Goal: Contribute content

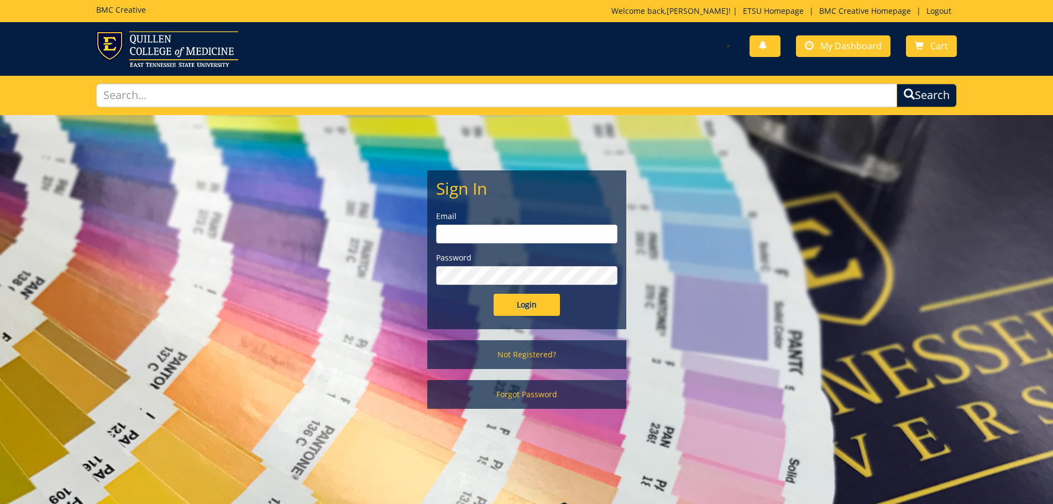
click at [517, 228] on input "email" at bounding box center [526, 234] width 181 height 19
type input "[EMAIL_ADDRESS][DOMAIN_NAME]"
click at [494, 294] on input "Login" at bounding box center [527, 305] width 66 height 22
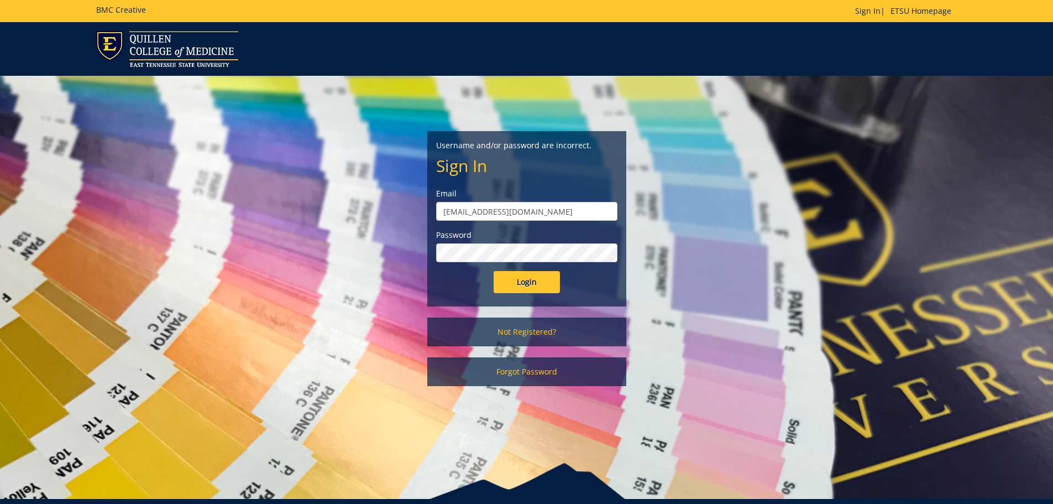
click at [494, 271] on input "Login" at bounding box center [527, 282] width 66 height 22
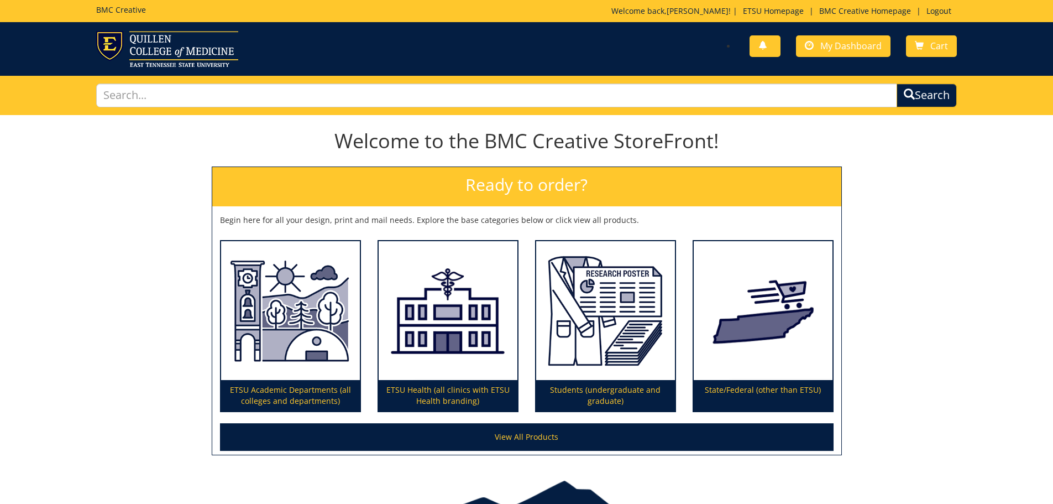
click at [846, 31] on div "You have no new notifications My Dashboard Cart" at bounding box center [745, 47] width 439 height 32
click at [844, 44] on span "My Dashboard" at bounding box center [851, 46] width 61 height 12
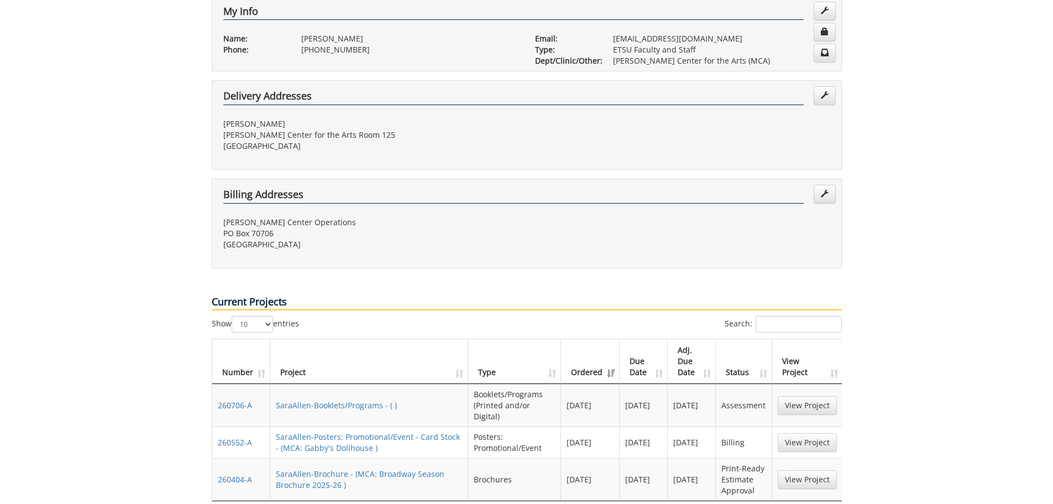
scroll to position [387, 0]
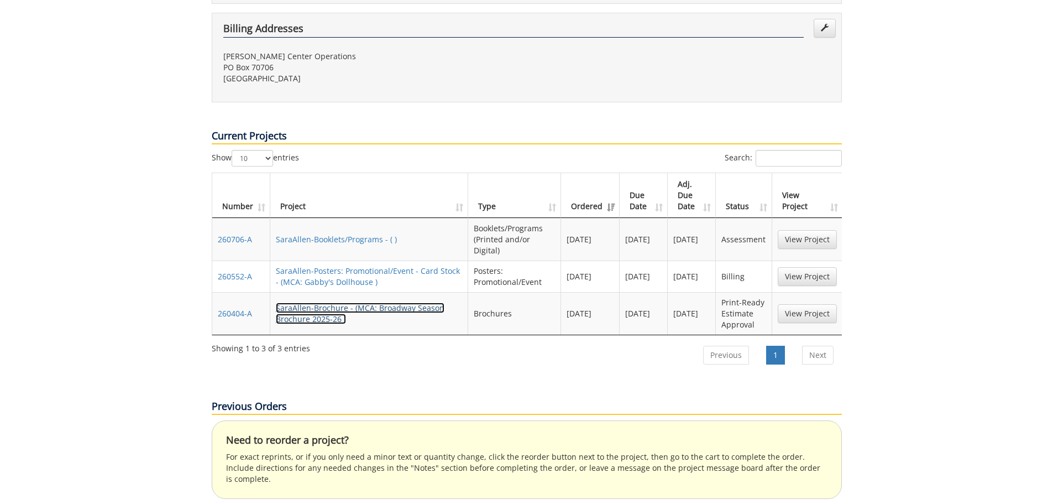
click at [404, 302] on link "SaraAllen-Brochure - (MCA: Broadway Season Brochure 2025-26 )" at bounding box center [360, 313] width 169 height 22
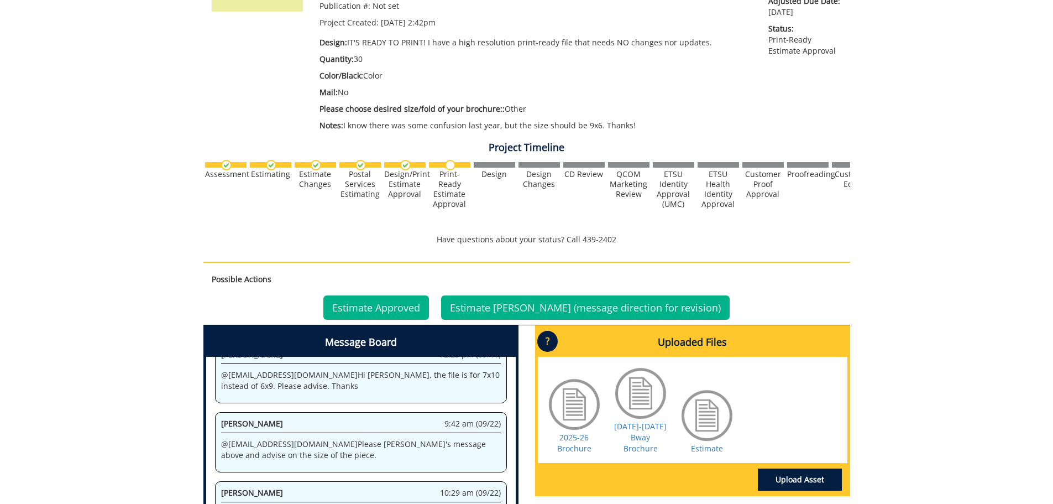
scroll to position [423, 0]
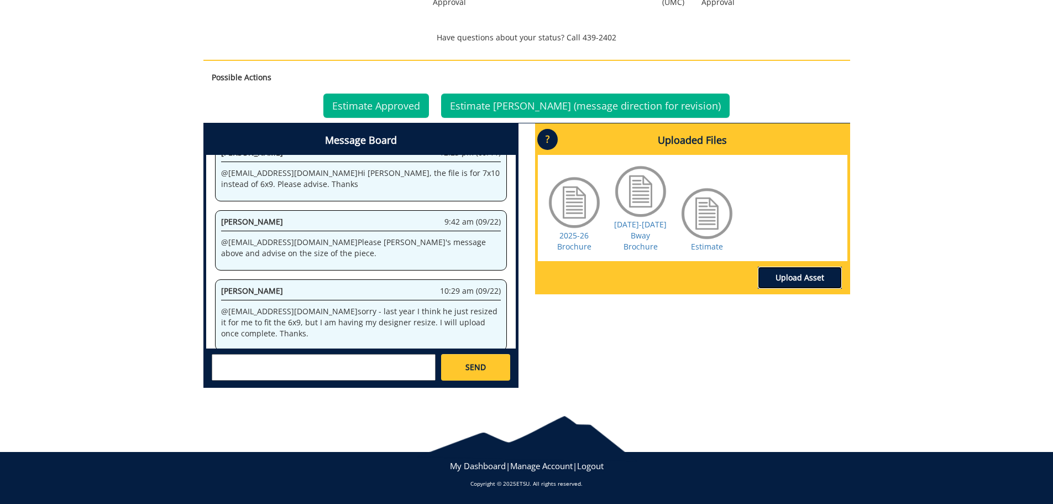
click at [814, 268] on link "Upload Asset" at bounding box center [800, 278] width 84 height 22
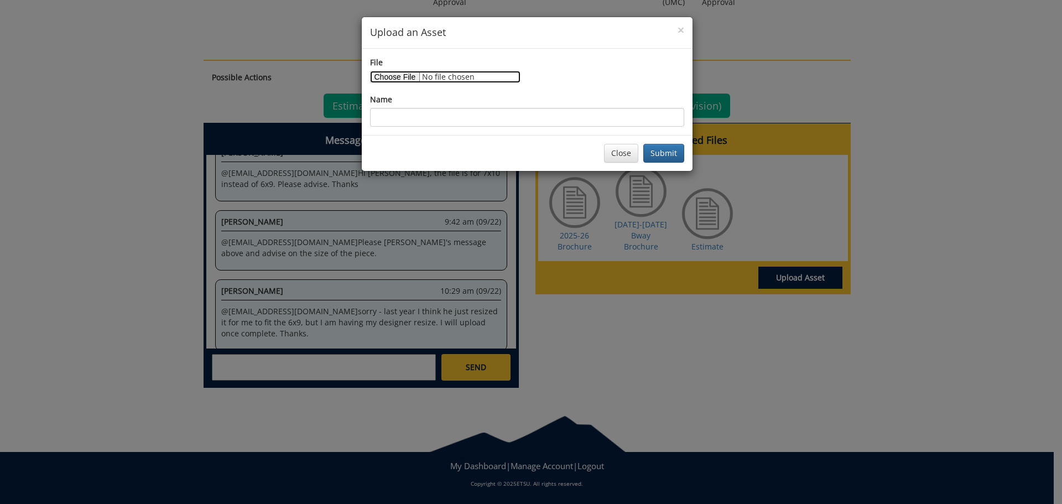
click at [399, 76] on input "File" at bounding box center [445, 77] width 150 height 12
type input "C:\fakepath\MCA_25Broadway_SeasonBrochurePrint_FINAL2.pdf"
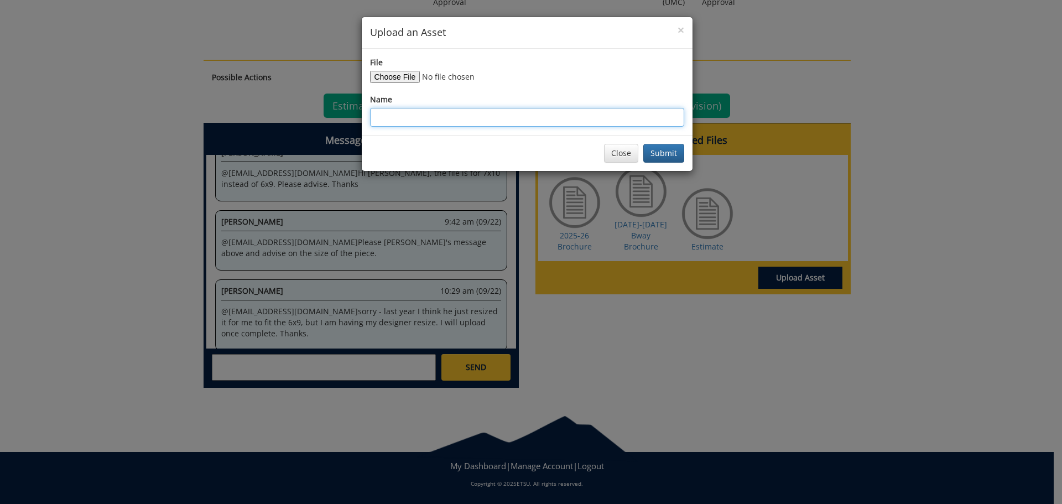
click at [510, 117] on input "Name" at bounding box center [527, 117] width 314 height 19
type input "[DATE]-[DATE] Bway Brochure 2"
click at [643, 144] on button "Submit" at bounding box center [663, 153] width 41 height 19
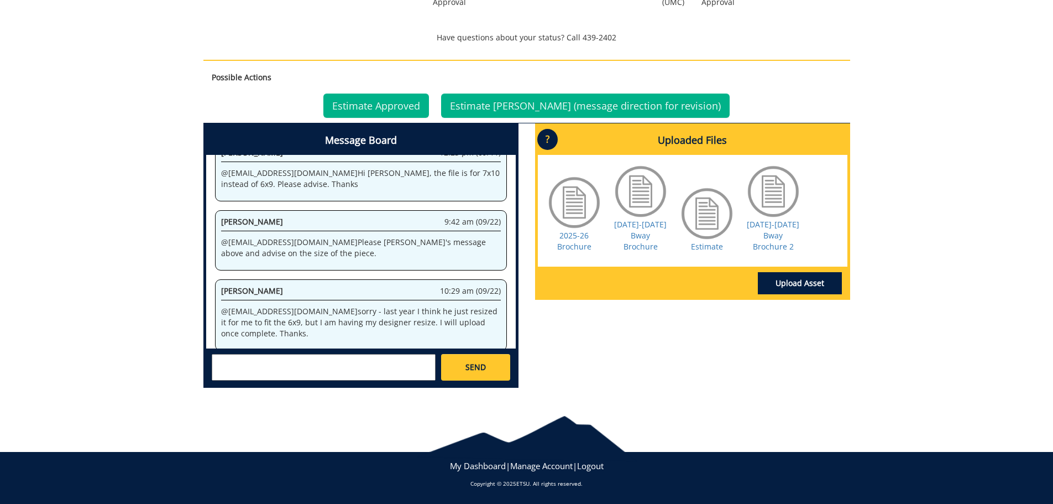
click at [380, 366] on textarea at bounding box center [324, 367] width 224 height 27
type textarea "@sluderp@etsu.edu I have uploaded the new design."
click at [451, 377] on link "SEND" at bounding box center [475, 367] width 69 height 27
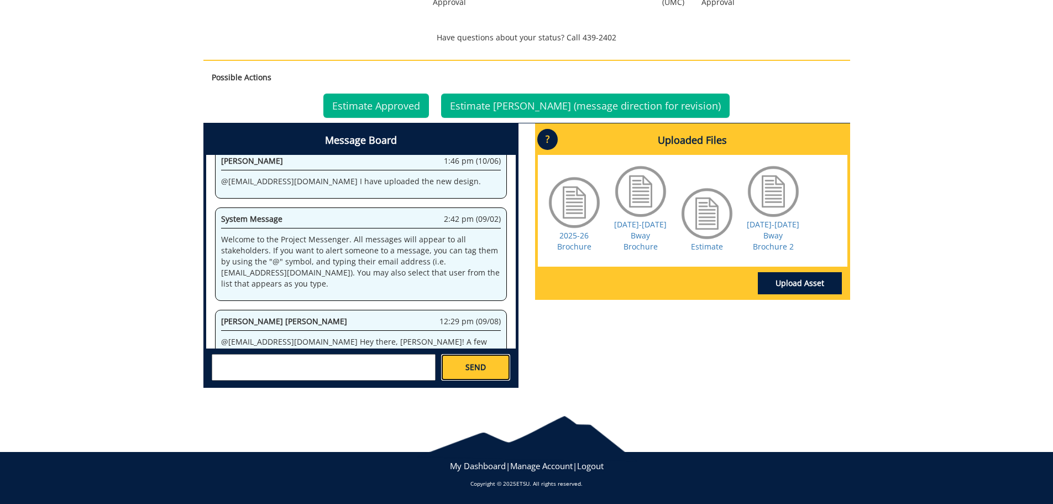
scroll to position [22829, 0]
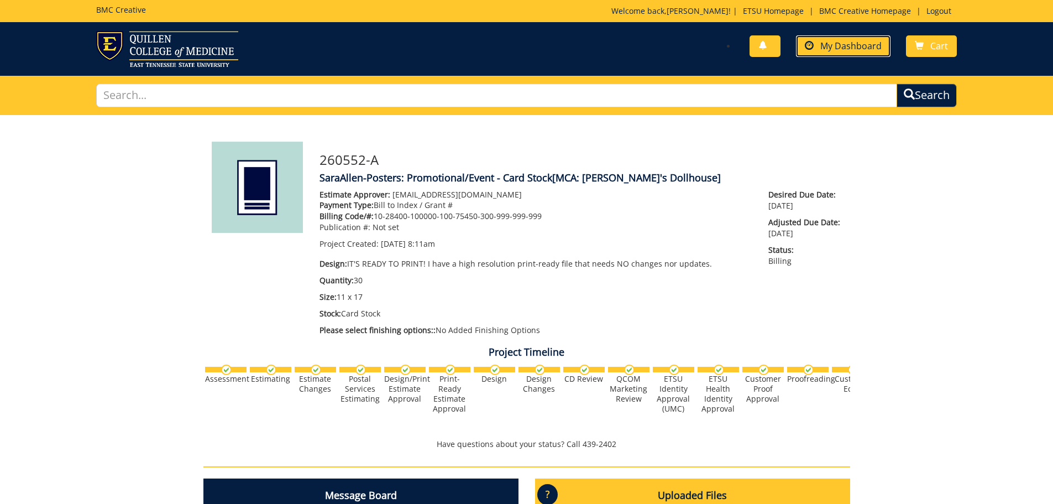
click at [870, 39] on link "My Dashboard" at bounding box center [843, 46] width 95 height 22
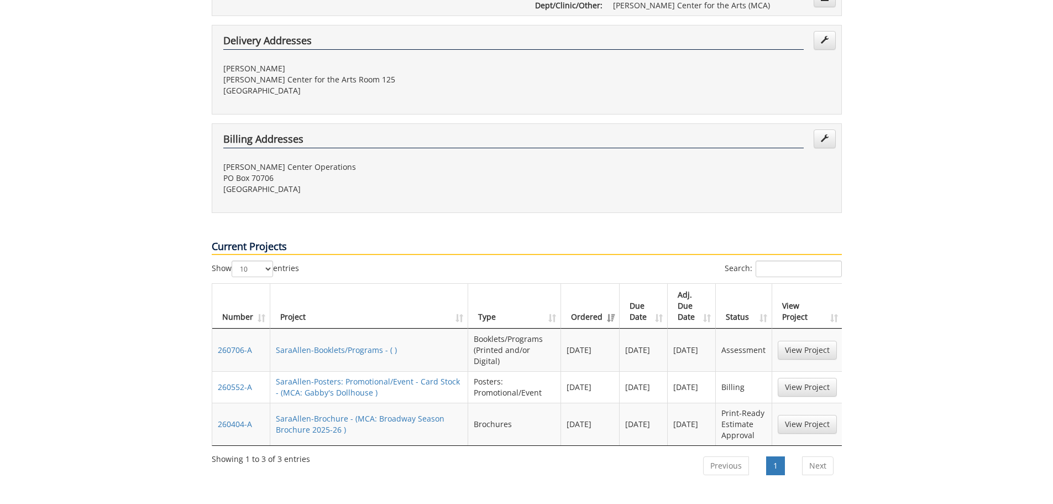
scroll to position [332, 0]
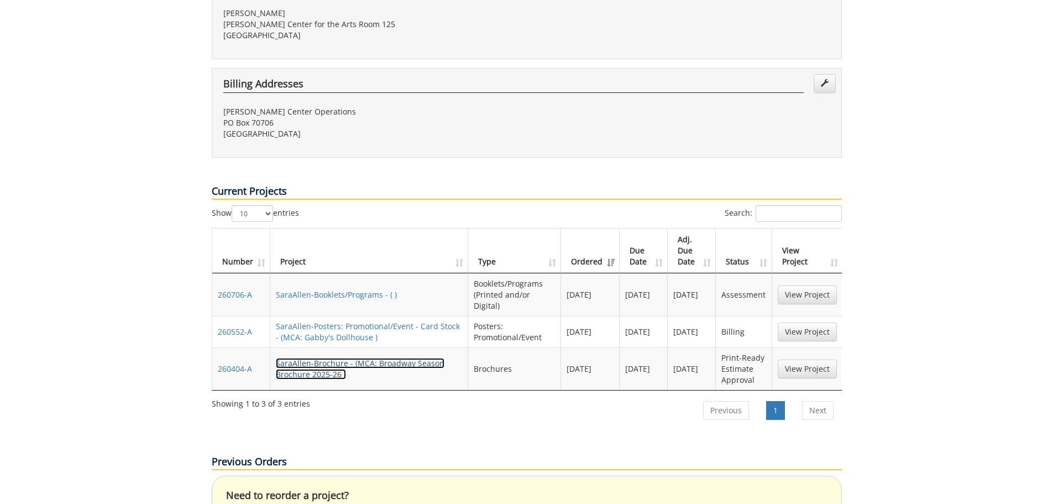
click at [374, 358] on link "SaraAllen-Brochure - (MCA: Broadway Season Brochure 2025-26 )" at bounding box center [360, 369] width 169 height 22
drag, startPoint x: 255, startPoint y: 261, endPoint x: 216, endPoint y: 262, distance: 39.8
click at [216, 273] on td "260706-A" at bounding box center [241, 294] width 58 height 43
copy link "260706-A"
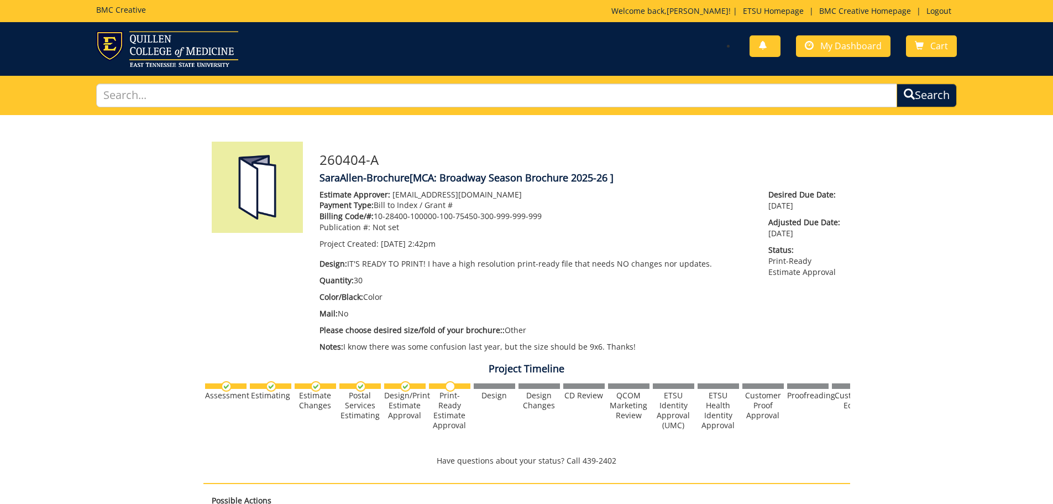
scroll to position [377, 0]
